Goal: Entertainment & Leisure: Consume media (video, audio)

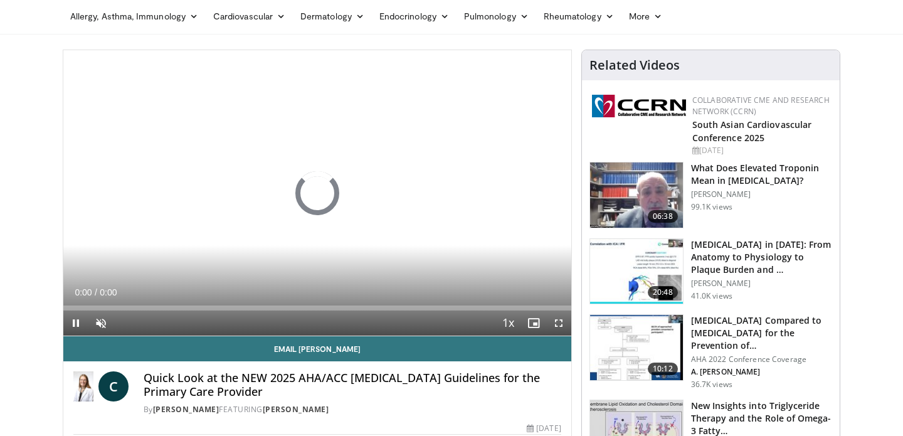
scroll to position [45, 0]
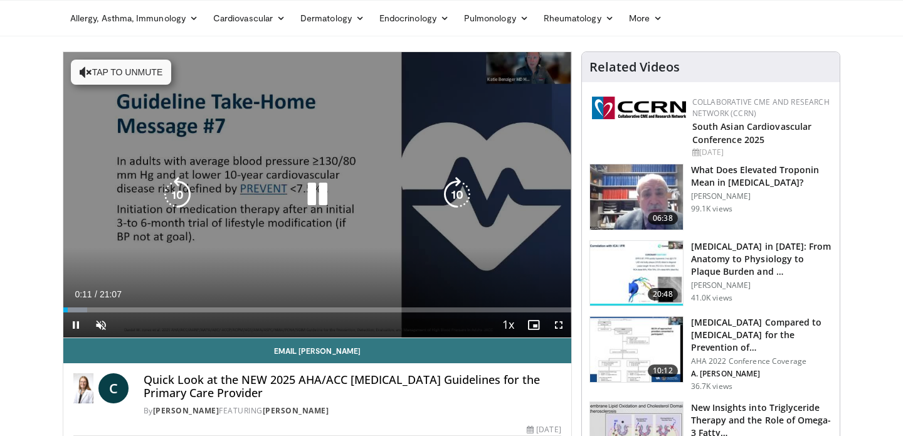
click at [312, 199] on icon "Video Player" at bounding box center [317, 194] width 35 height 35
click at [314, 198] on icon "Video Player" at bounding box center [317, 194] width 35 height 35
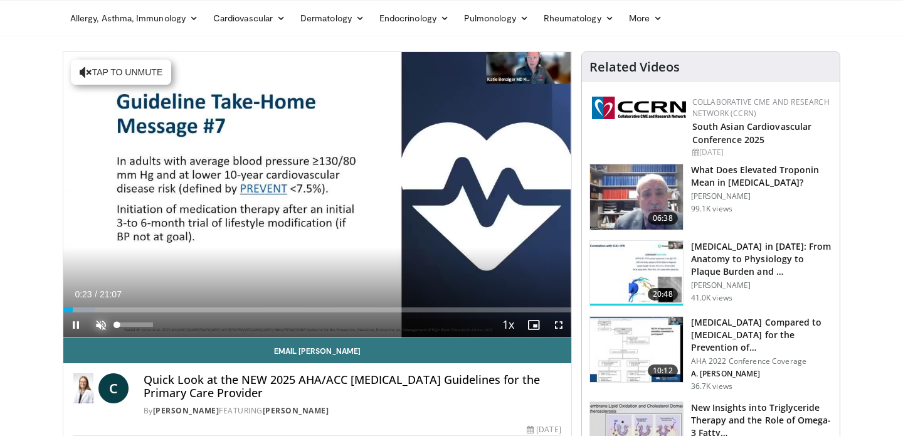
click at [101, 321] on span "Video Player" at bounding box center [100, 324] width 25 height 25
click at [137, 324] on div "60%" at bounding box center [135, 324] width 36 height 4
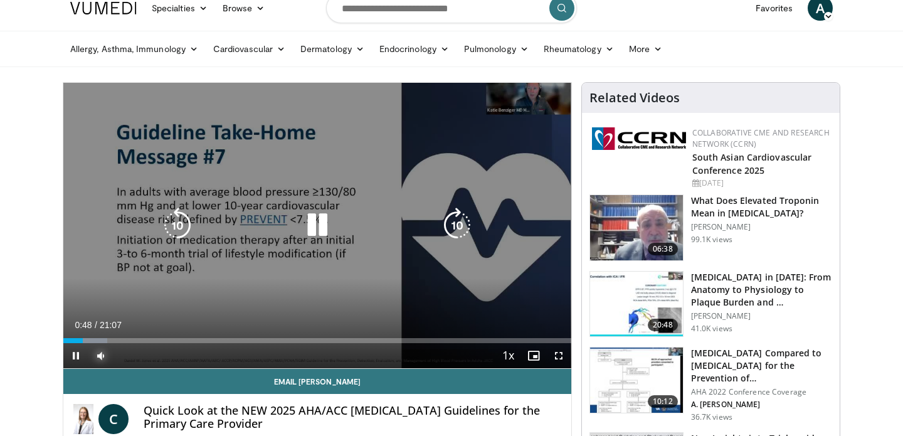
scroll to position [12, 0]
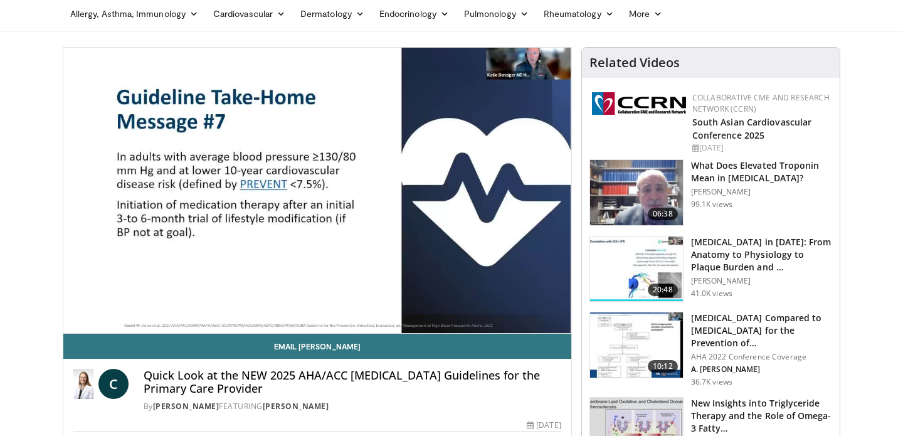
scroll to position [44, 0]
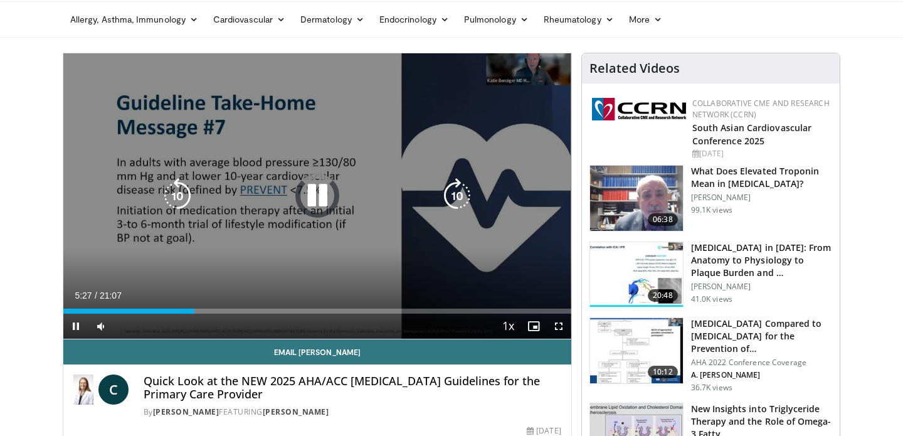
click at [324, 196] on icon "Video Player" at bounding box center [317, 195] width 35 height 35
click at [311, 192] on icon "Video Player" at bounding box center [317, 195] width 35 height 35
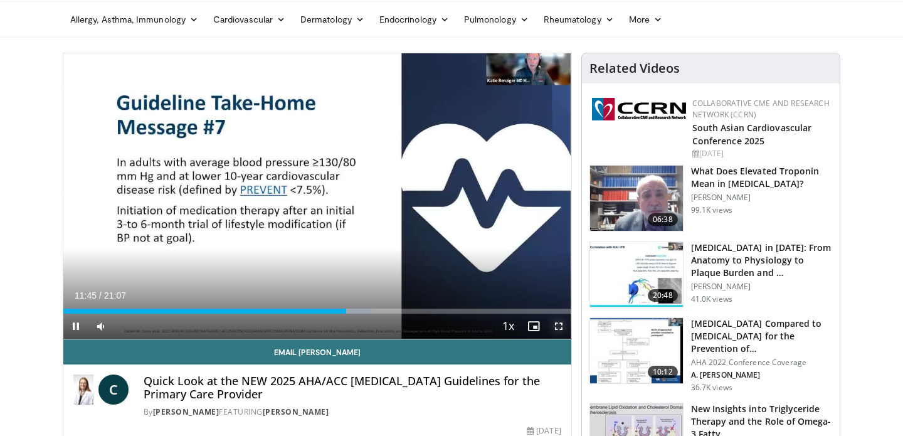
click at [560, 323] on span "Video Player" at bounding box center [558, 326] width 25 height 25
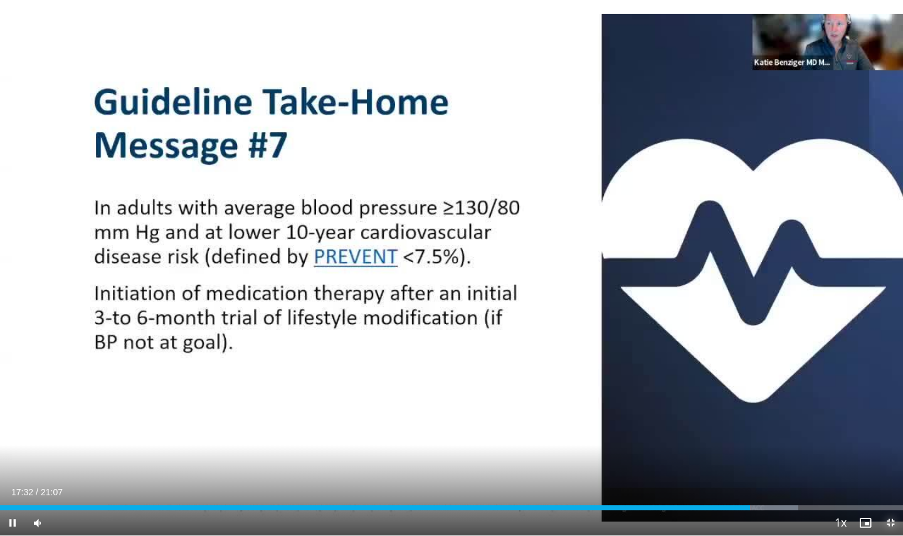
click at [893, 435] on span "Video Player" at bounding box center [890, 523] width 25 height 25
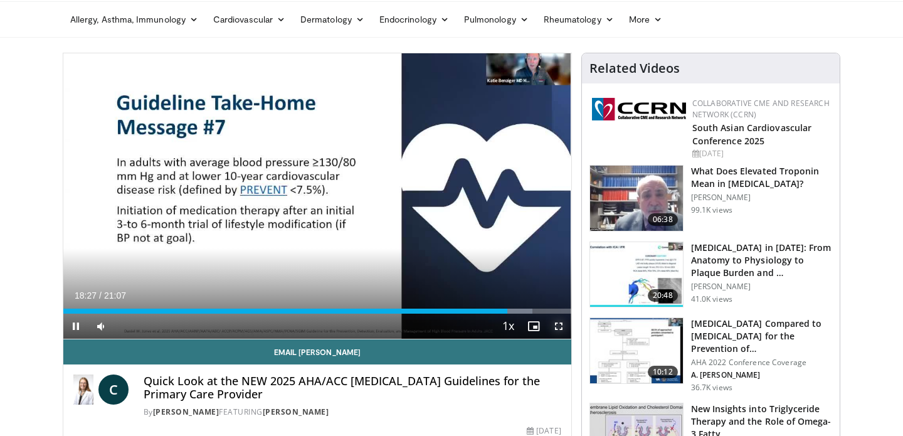
click at [557, 325] on span "Video Player" at bounding box center [558, 326] width 25 height 25
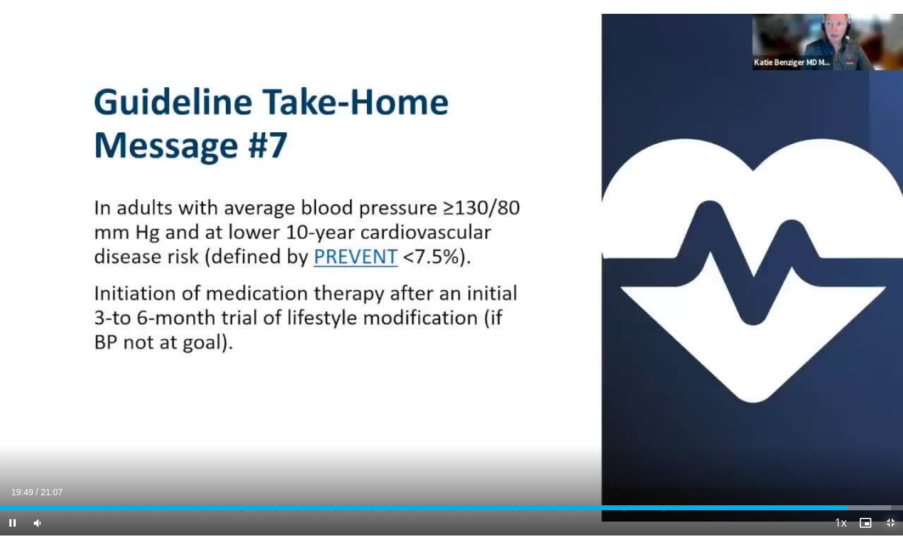
click at [889, 435] on span "Video Player" at bounding box center [890, 523] width 25 height 25
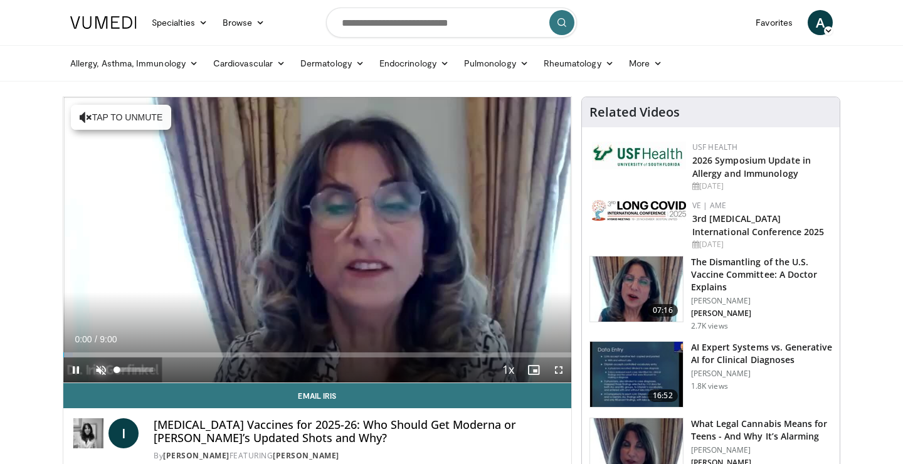
click at [102, 371] on span "Video Player" at bounding box center [100, 370] width 25 height 25
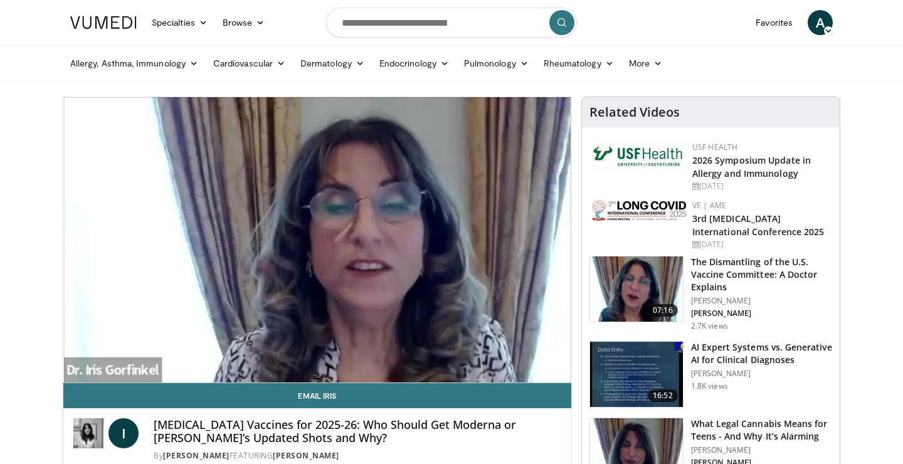
click at [134, 369] on div "Volume Level" at bounding box center [125, 370] width 17 height 4
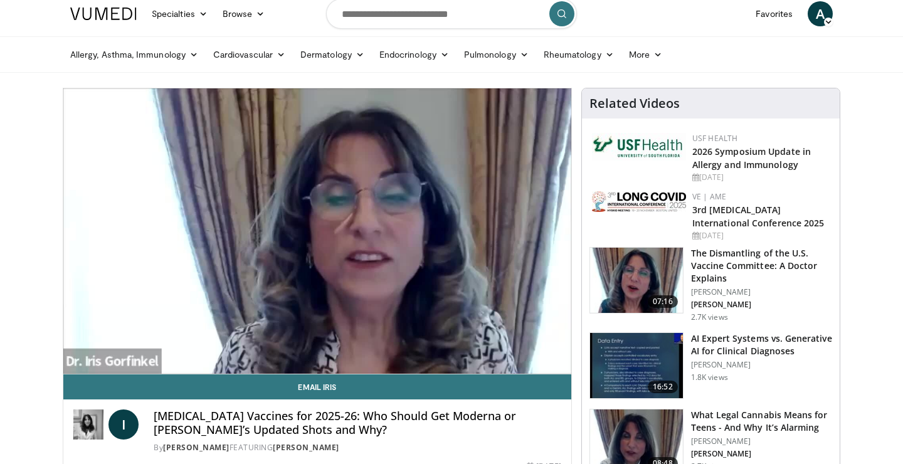
scroll to position [11, 0]
